Goal: Task Accomplishment & Management: Use online tool/utility

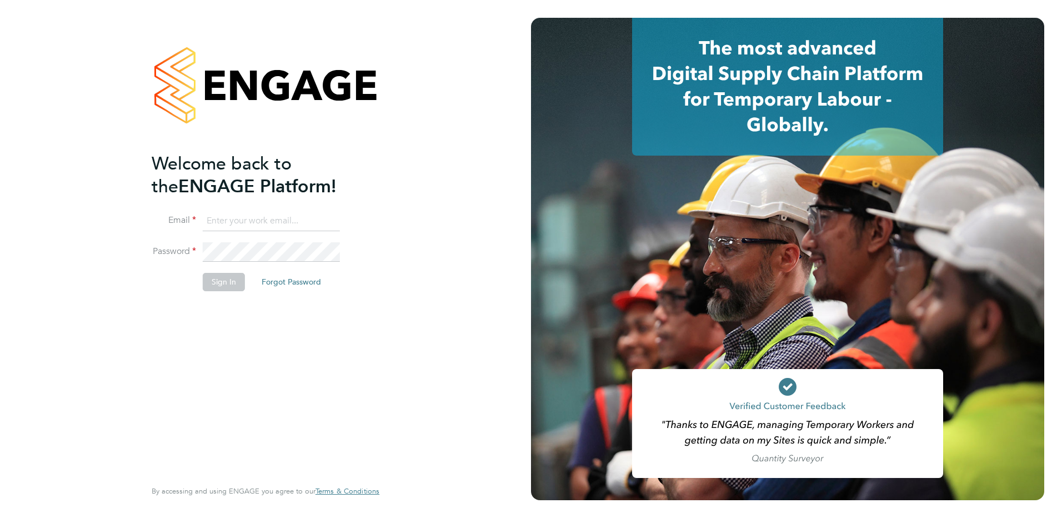
type input "[PERSON_NAME][EMAIL_ADDRESS][DOMAIN_NAME]"
click at [222, 274] on button "Sign In" at bounding box center [224, 282] width 42 height 18
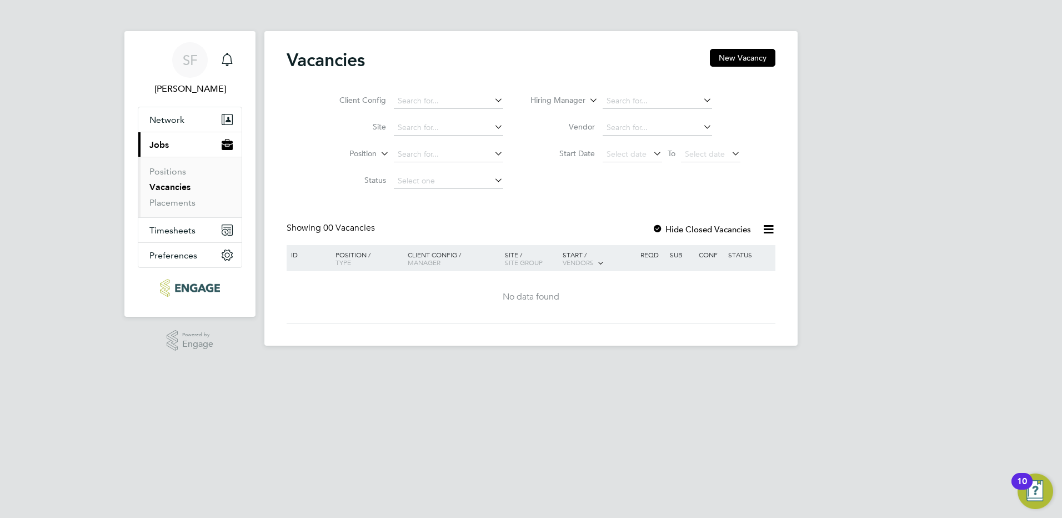
click at [172, 184] on link "Vacancies" at bounding box center [169, 187] width 41 height 11
click at [178, 120] on span "Network" at bounding box center [166, 119] width 35 height 11
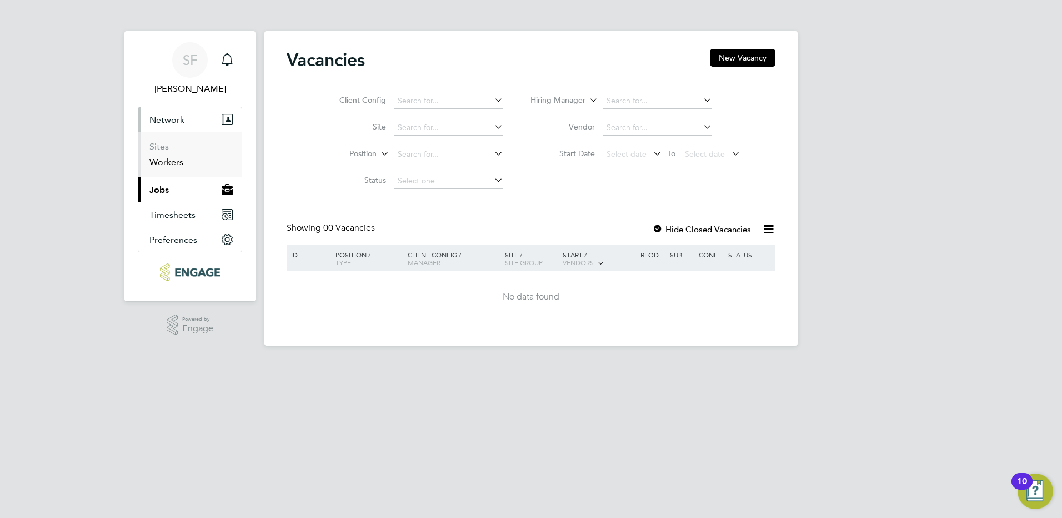
drag, startPoint x: 182, startPoint y: 136, endPoint x: 181, endPoint y: 164, distance: 27.8
click at [182, 137] on ul "Sites Workers" at bounding box center [189, 154] width 103 height 45
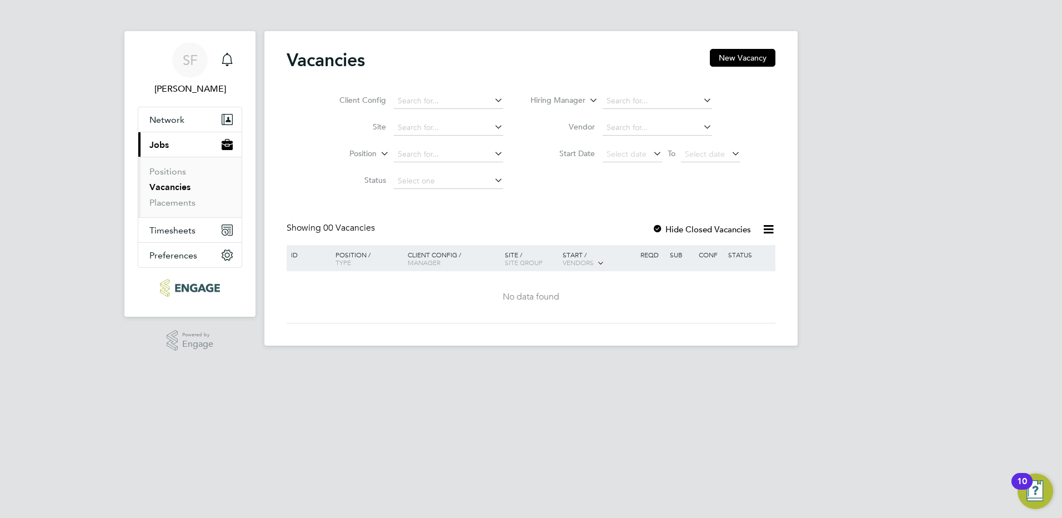
click at [549, 222] on div "Vacancies New Vacancy Client Config Site Position Status Hiring Manager Vendor …" at bounding box center [531, 186] width 489 height 274
click at [192, 229] on span "Timesheets" at bounding box center [172, 230] width 46 height 11
